Goal: Task Accomplishment & Management: Use online tool/utility

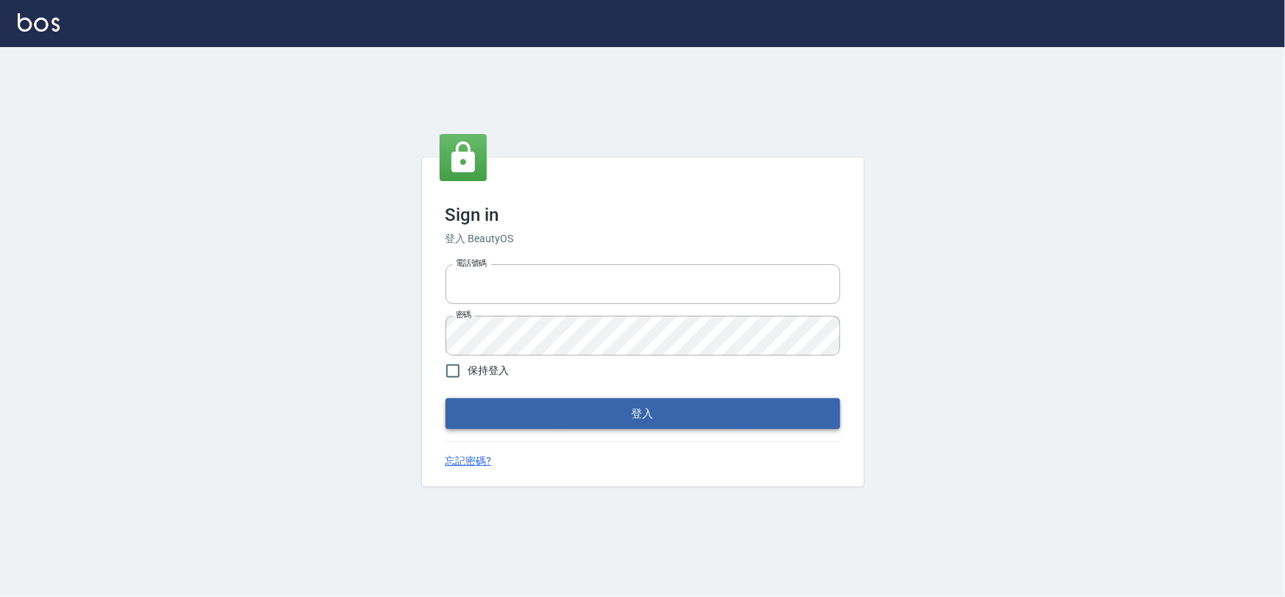
type input "0975575780"
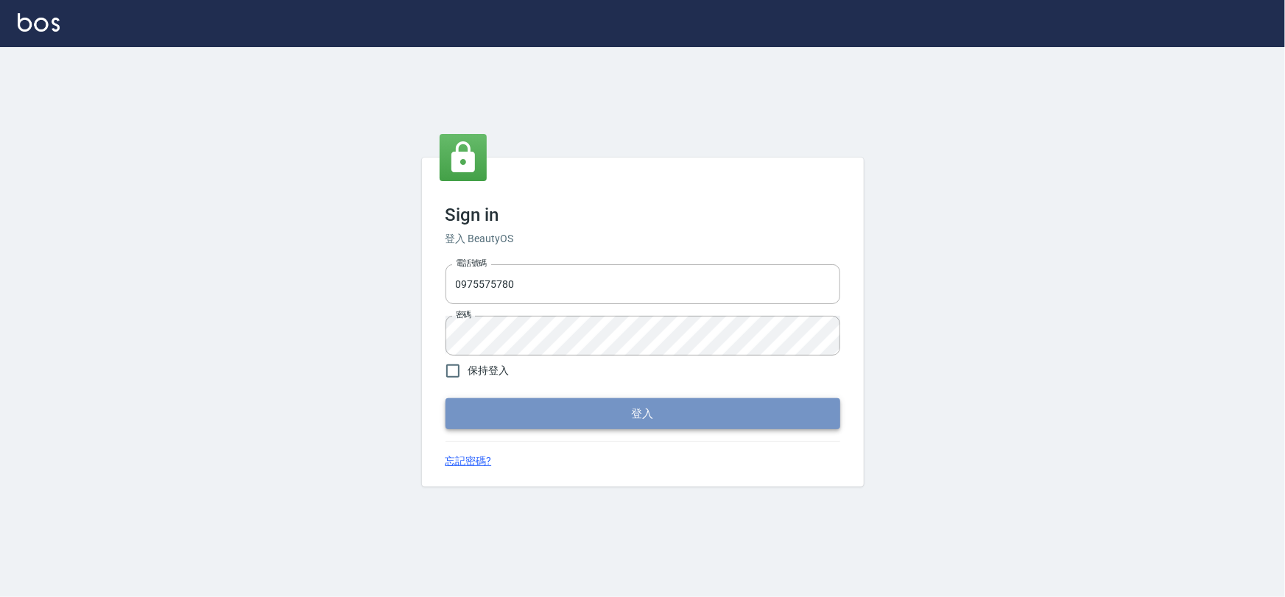
click at [663, 417] on button "登入" at bounding box center [642, 413] width 395 height 31
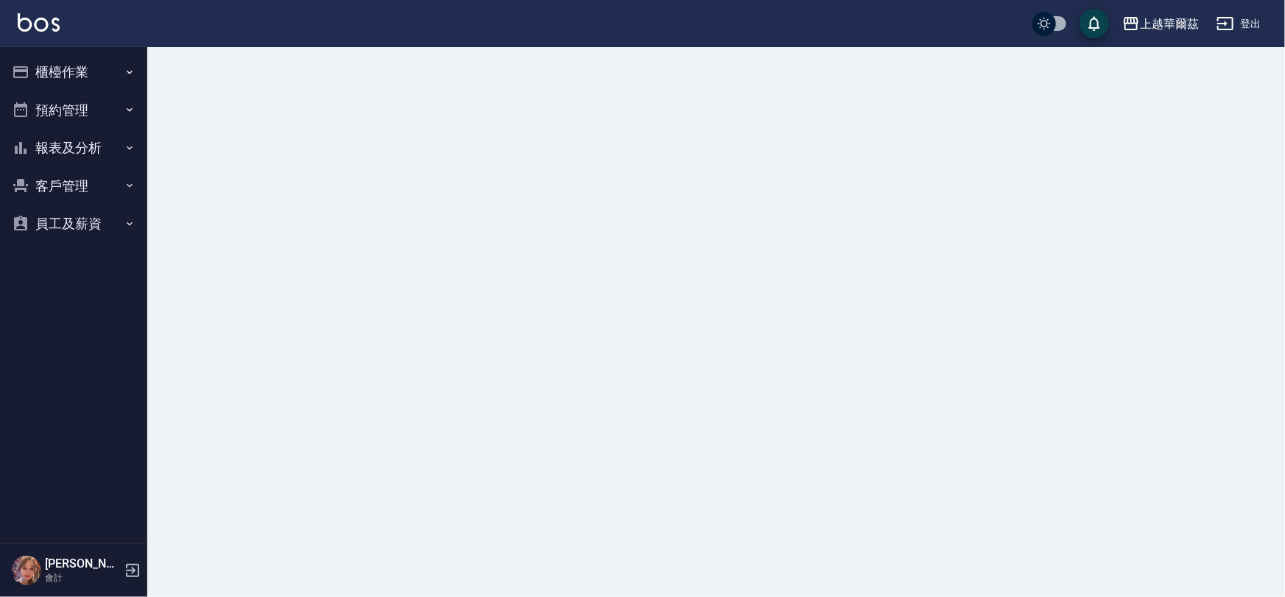
click at [61, 76] on button "櫃檯作業" at bounding box center [73, 72] width 135 height 38
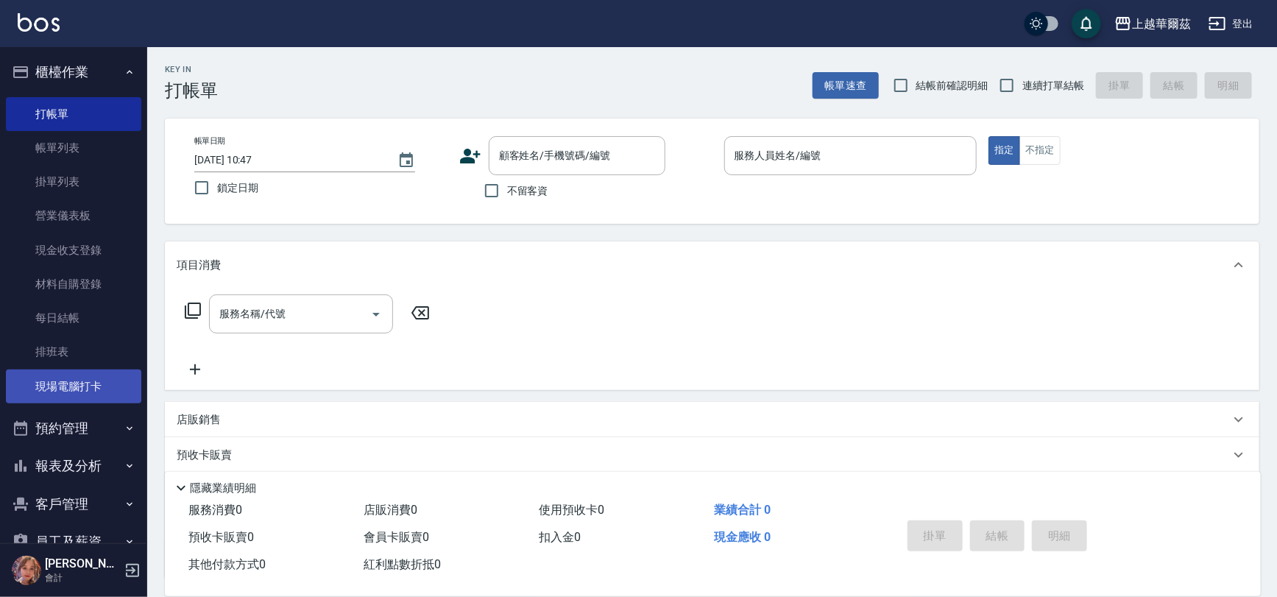
click at [103, 377] on link "現場電腦打卡" at bounding box center [73, 387] width 135 height 34
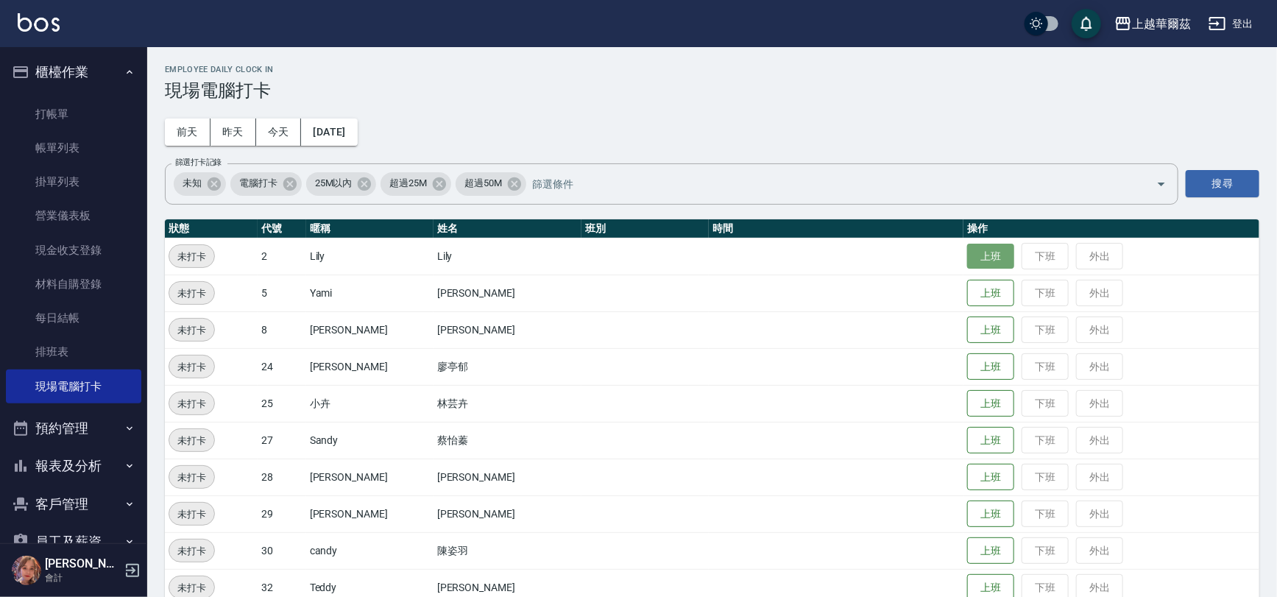
click at [967, 247] on button "上班" at bounding box center [990, 257] width 47 height 26
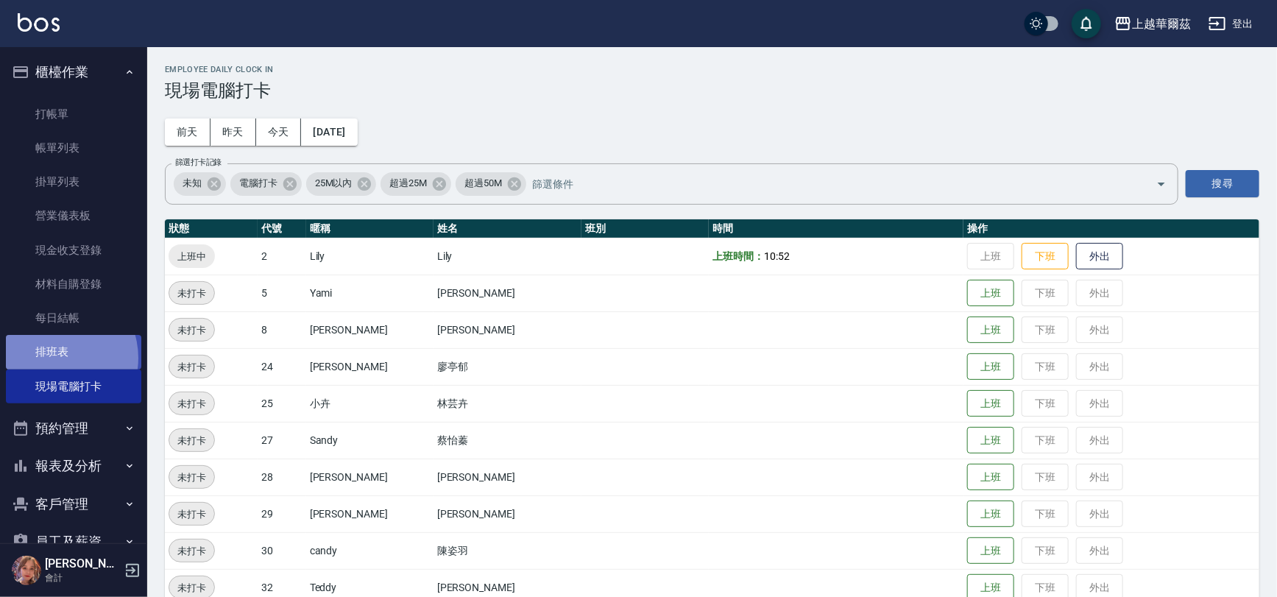
click at [53, 358] on link "排班表" at bounding box center [73, 352] width 135 height 34
